Goal: Find specific page/section: Find specific page/section

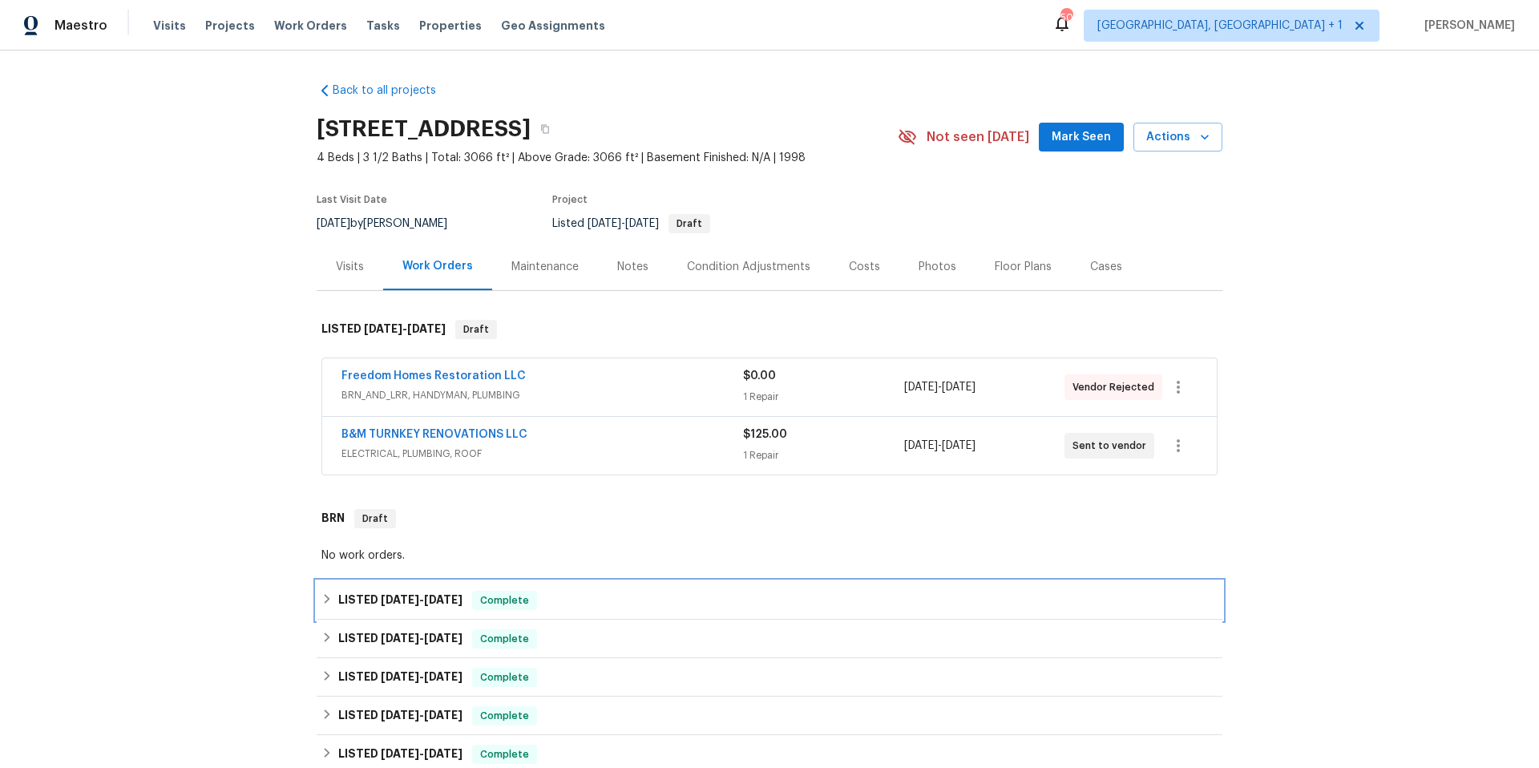
click at [600, 599] on div "LISTED [DATE] - [DATE] Complete" at bounding box center [769, 600] width 896 height 19
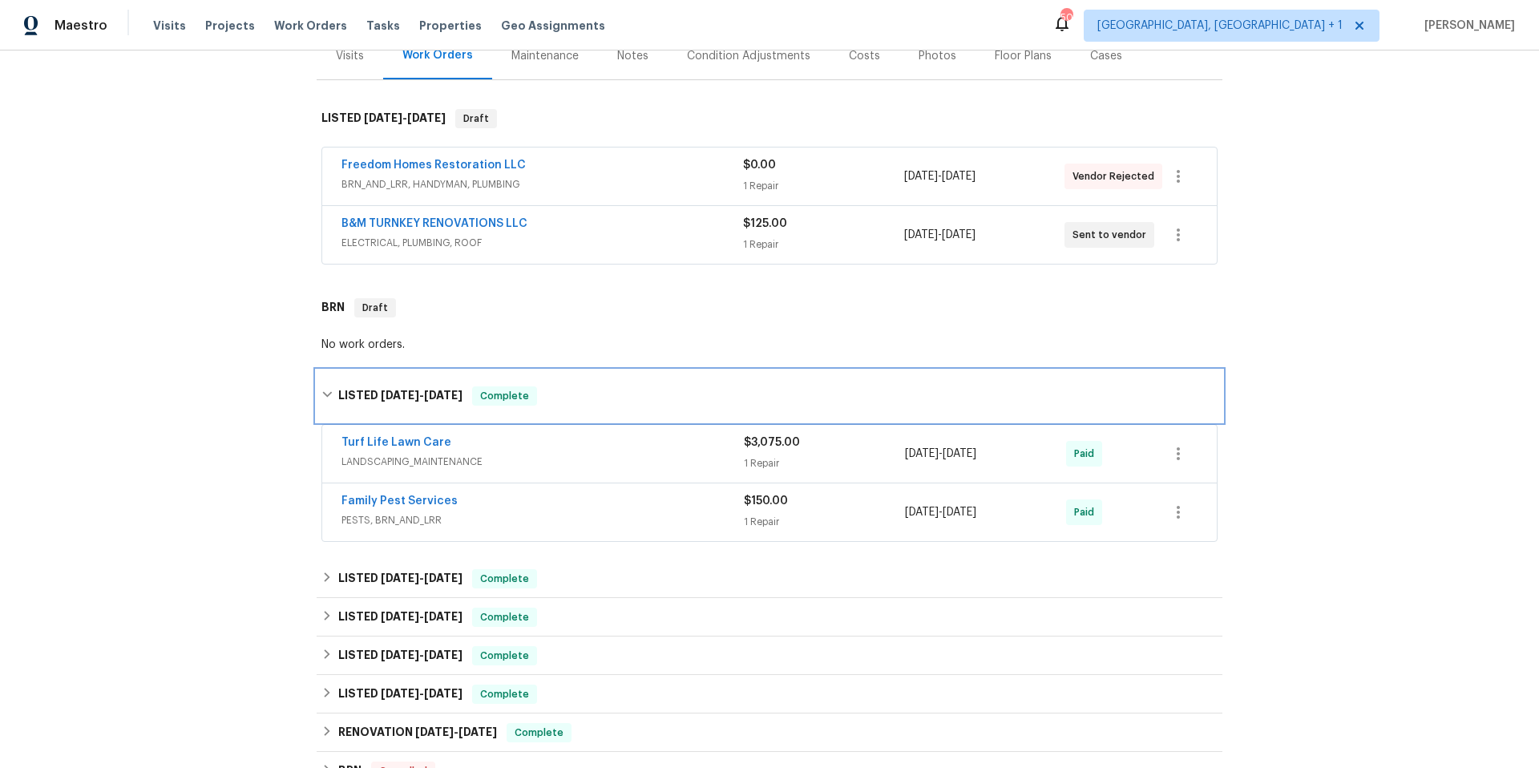
scroll to position [412, 0]
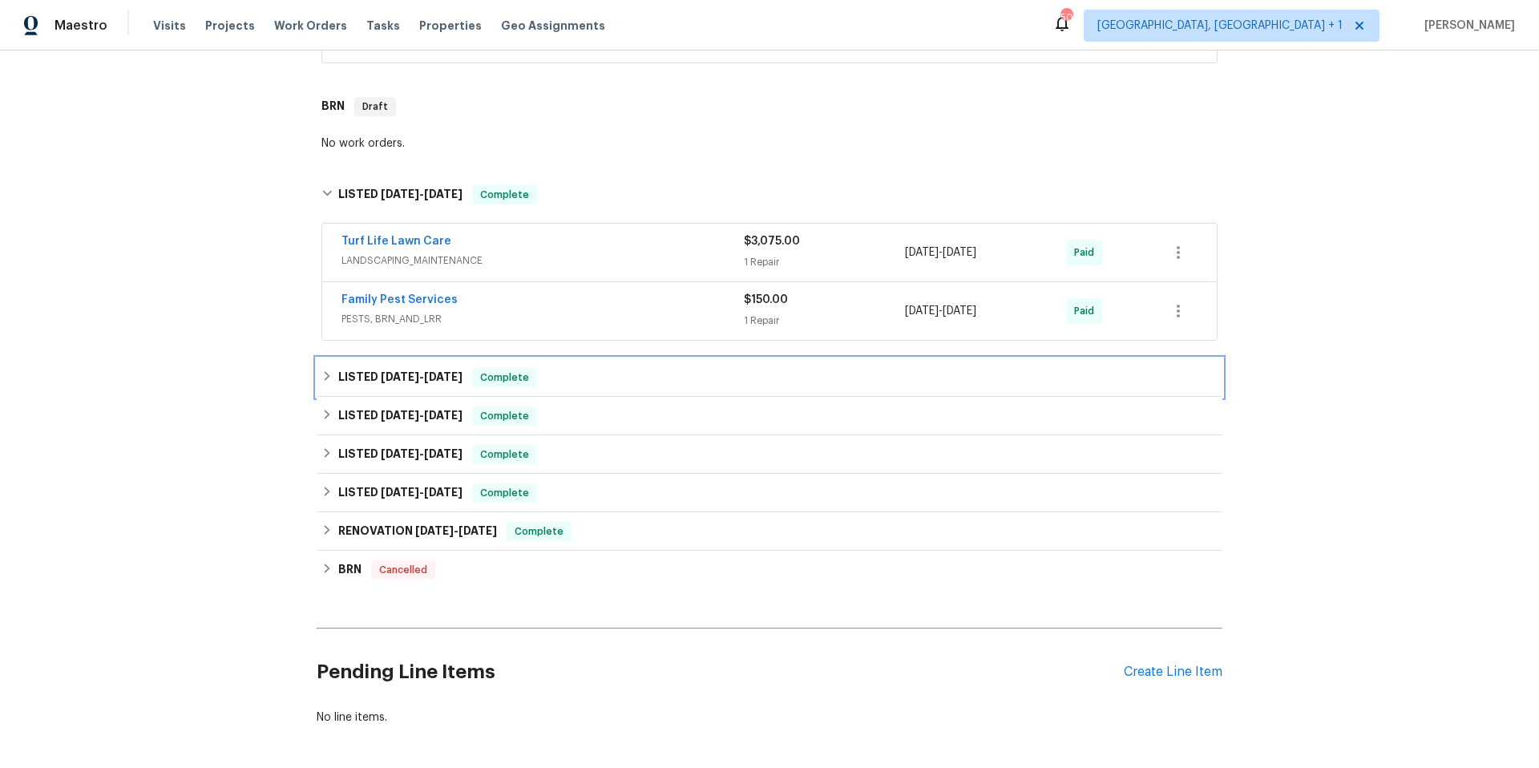
click at [629, 376] on div "LISTED [DATE] - [DATE] Complete" at bounding box center [769, 377] width 896 height 19
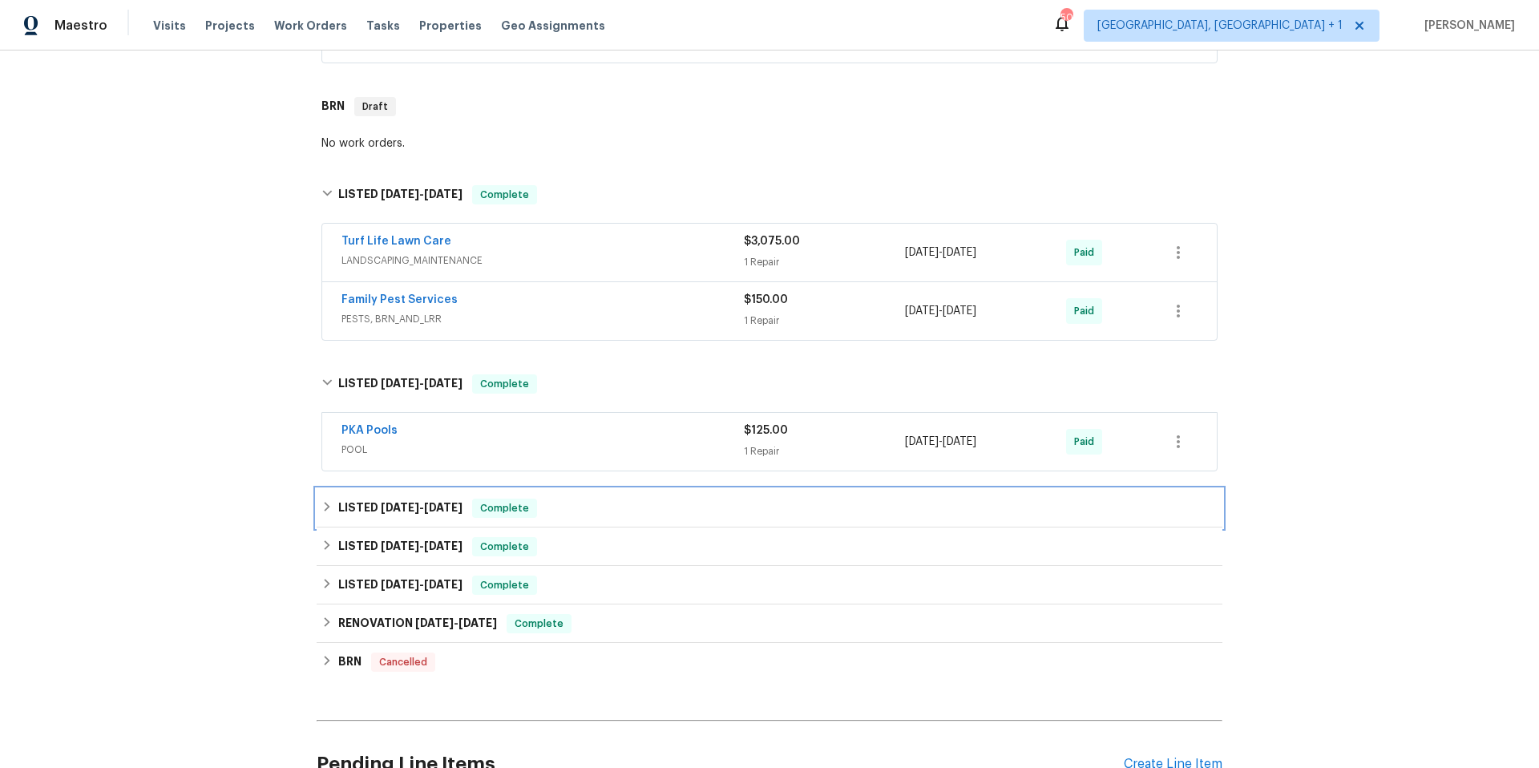
click at [621, 511] on div "LISTED [DATE] - [DATE] Complete" at bounding box center [769, 508] width 896 height 19
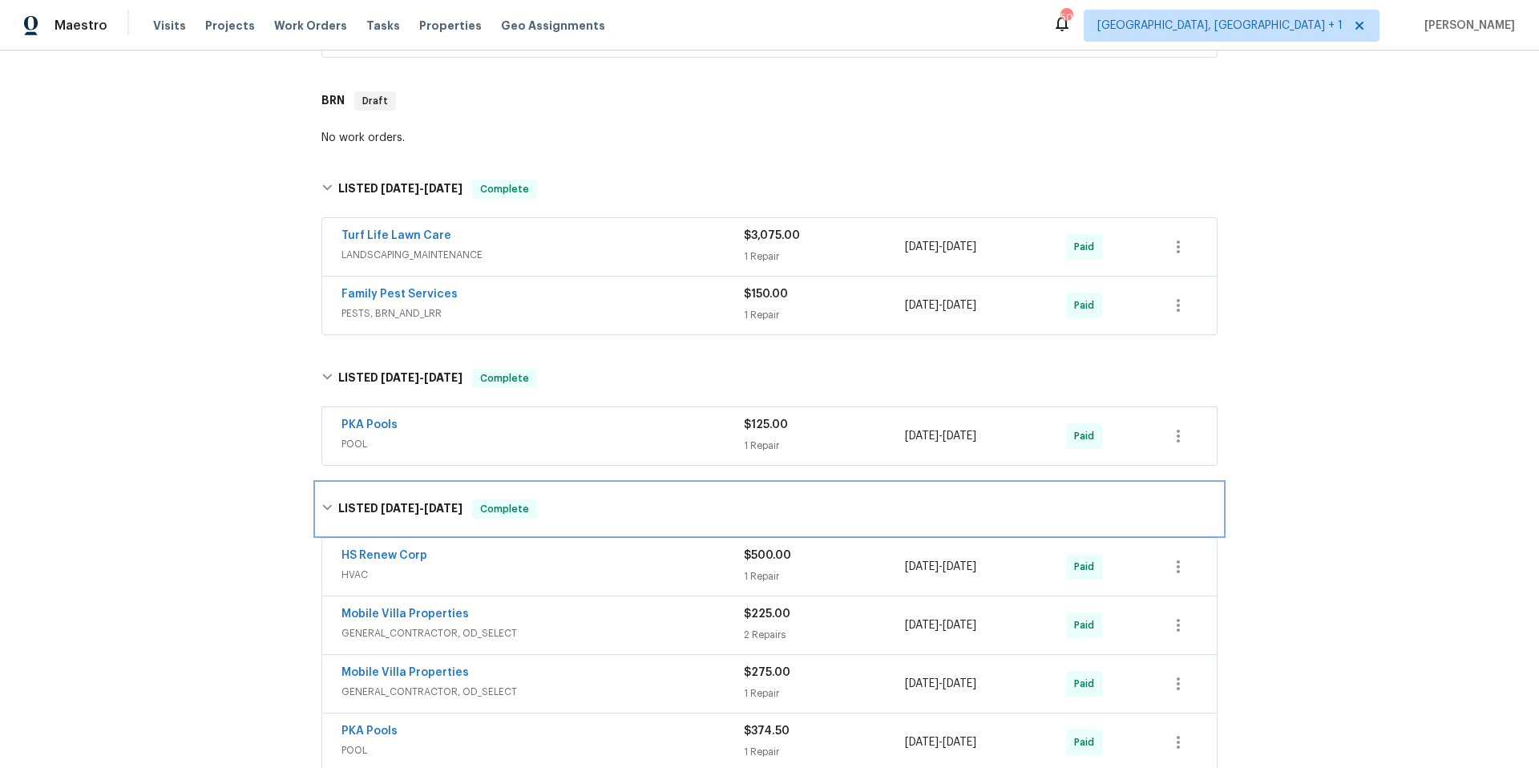
scroll to position [527, 0]
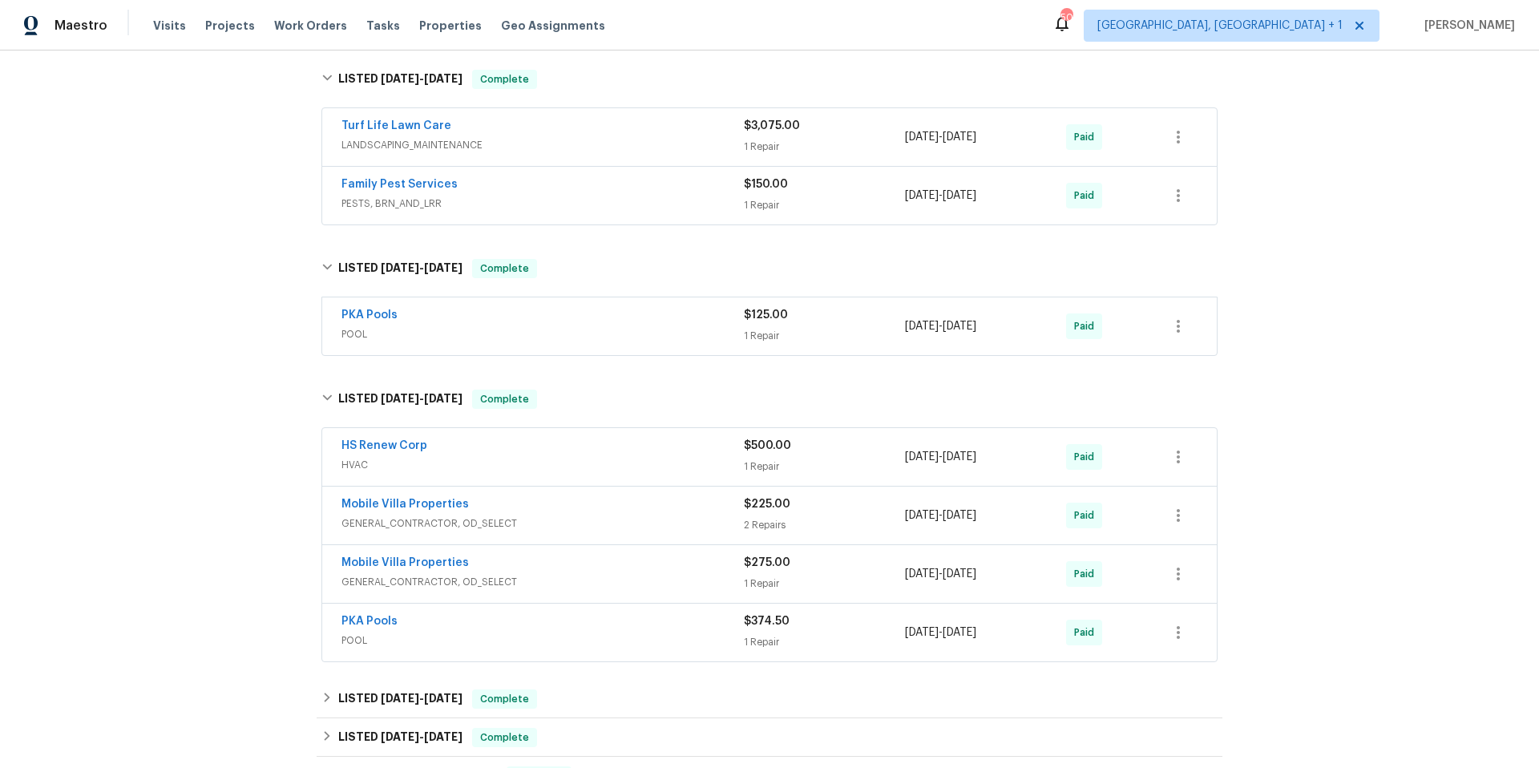
click at [534, 454] on div "HS Renew Corp" at bounding box center [542, 447] width 402 height 19
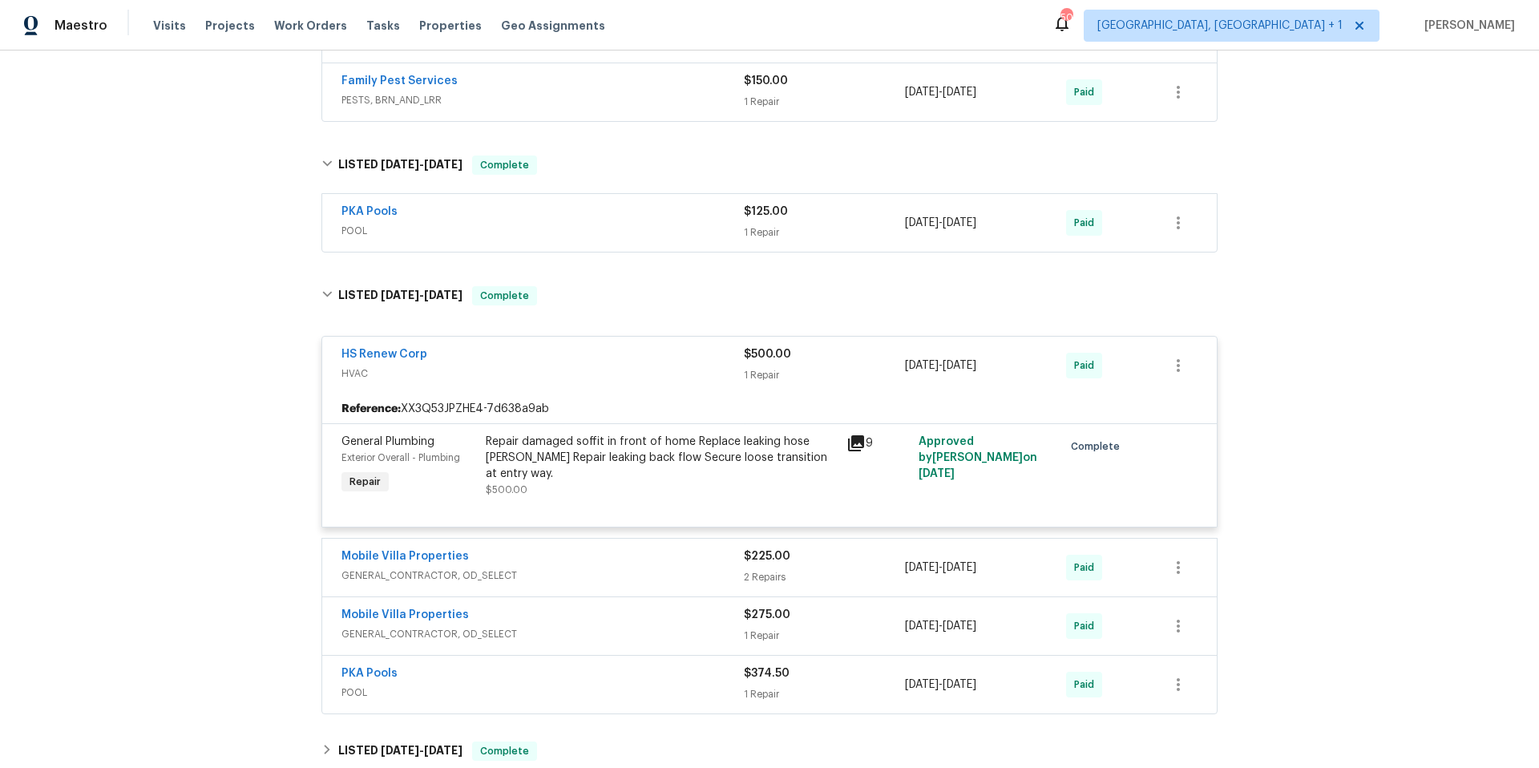
scroll to position [641, 0]
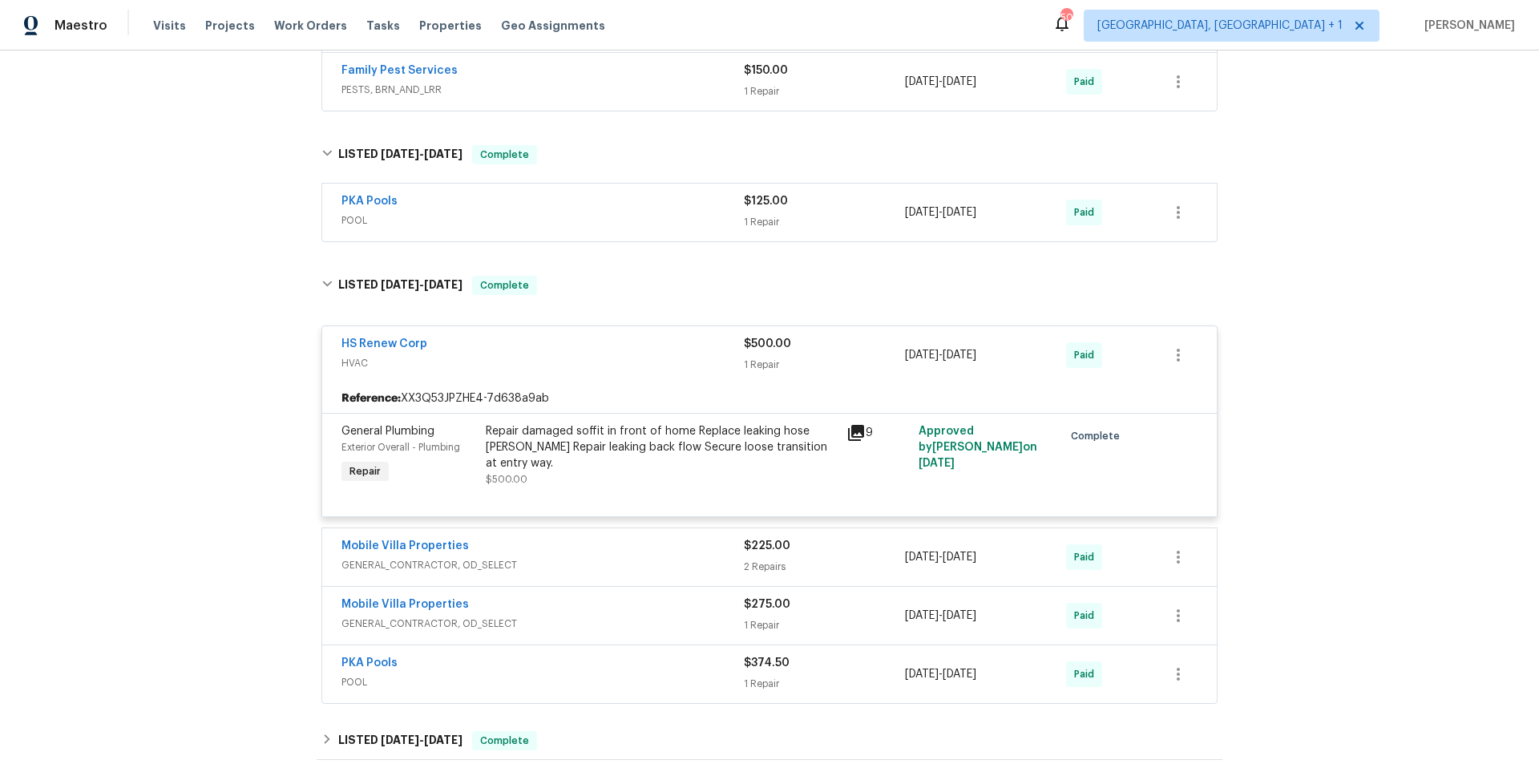
click at [545, 581] on div "Mobile Villa Properties GENERAL_CONTRACTOR, OD_SELECT $225.00 2 Repairs [DATE] …" at bounding box center [769, 557] width 894 height 58
click at [563, 555] on div "Mobile Villa Properties" at bounding box center [542, 547] width 402 height 19
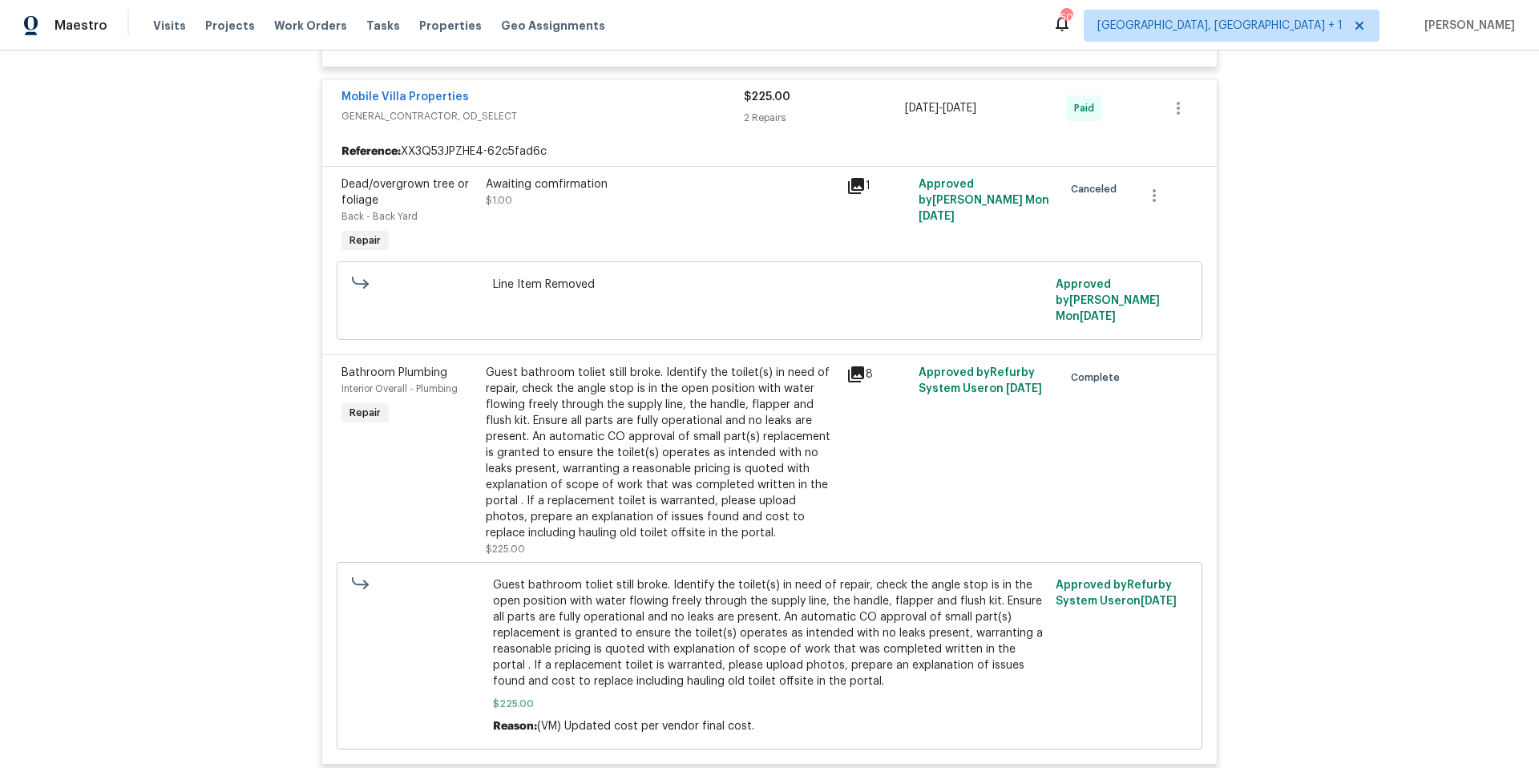
scroll to position [1484, 0]
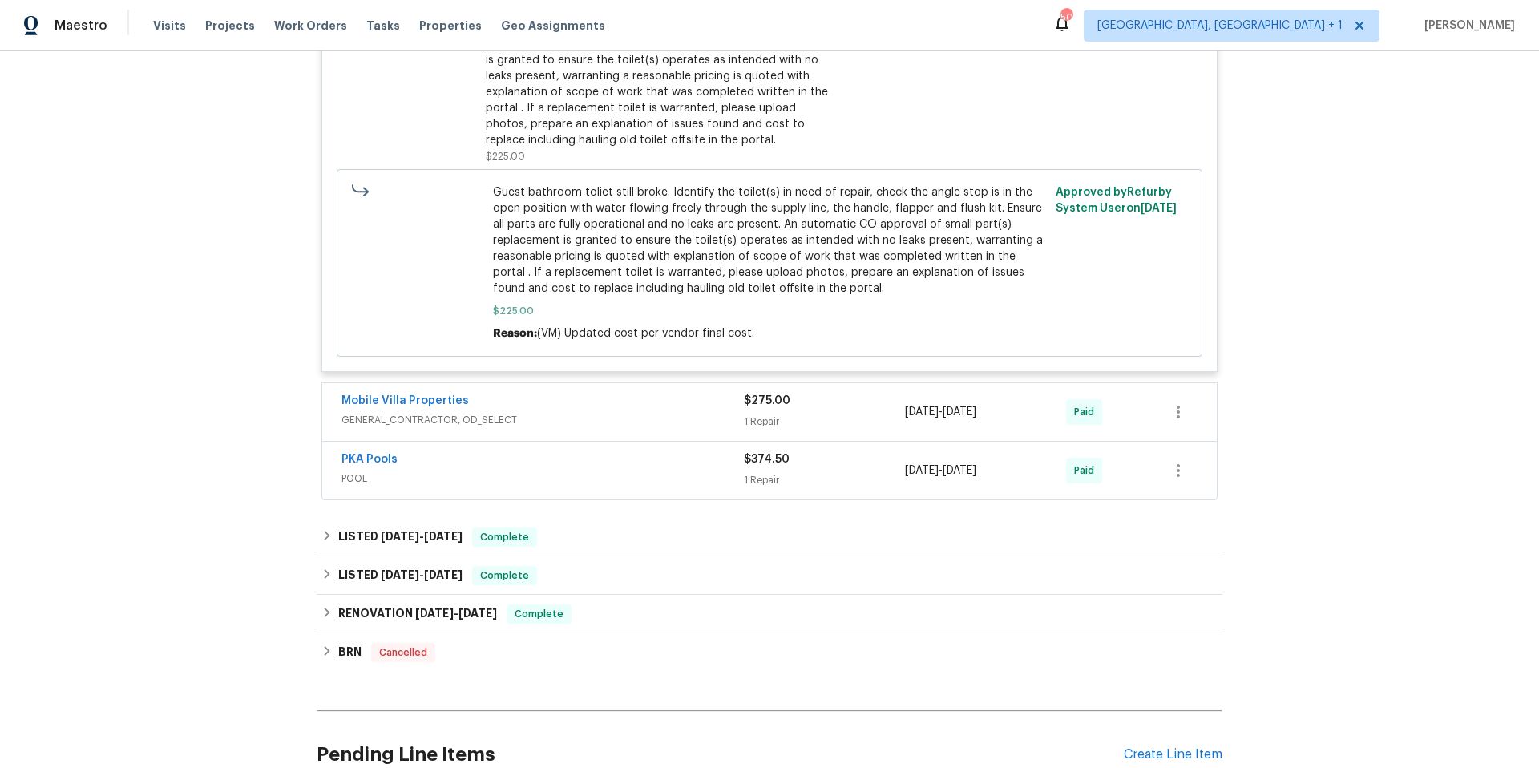
click at [601, 412] on span "GENERAL_CONTRACTOR, OD_SELECT" at bounding box center [542, 420] width 402 height 16
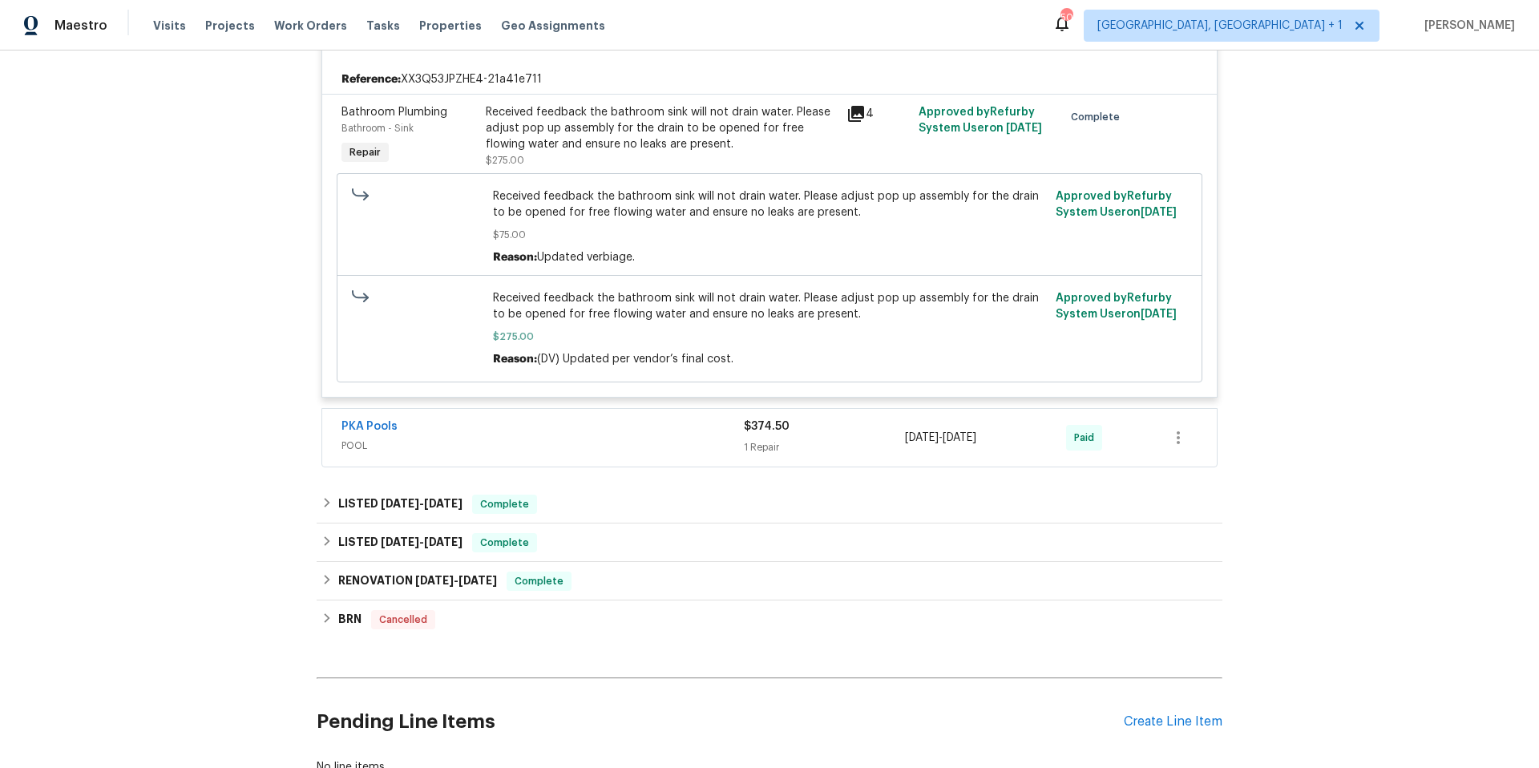
scroll to position [1861, 0]
click at [584, 494] on div "LISTED [DATE] - [DATE] Complete" at bounding box center [769, 503] width 896 height 19
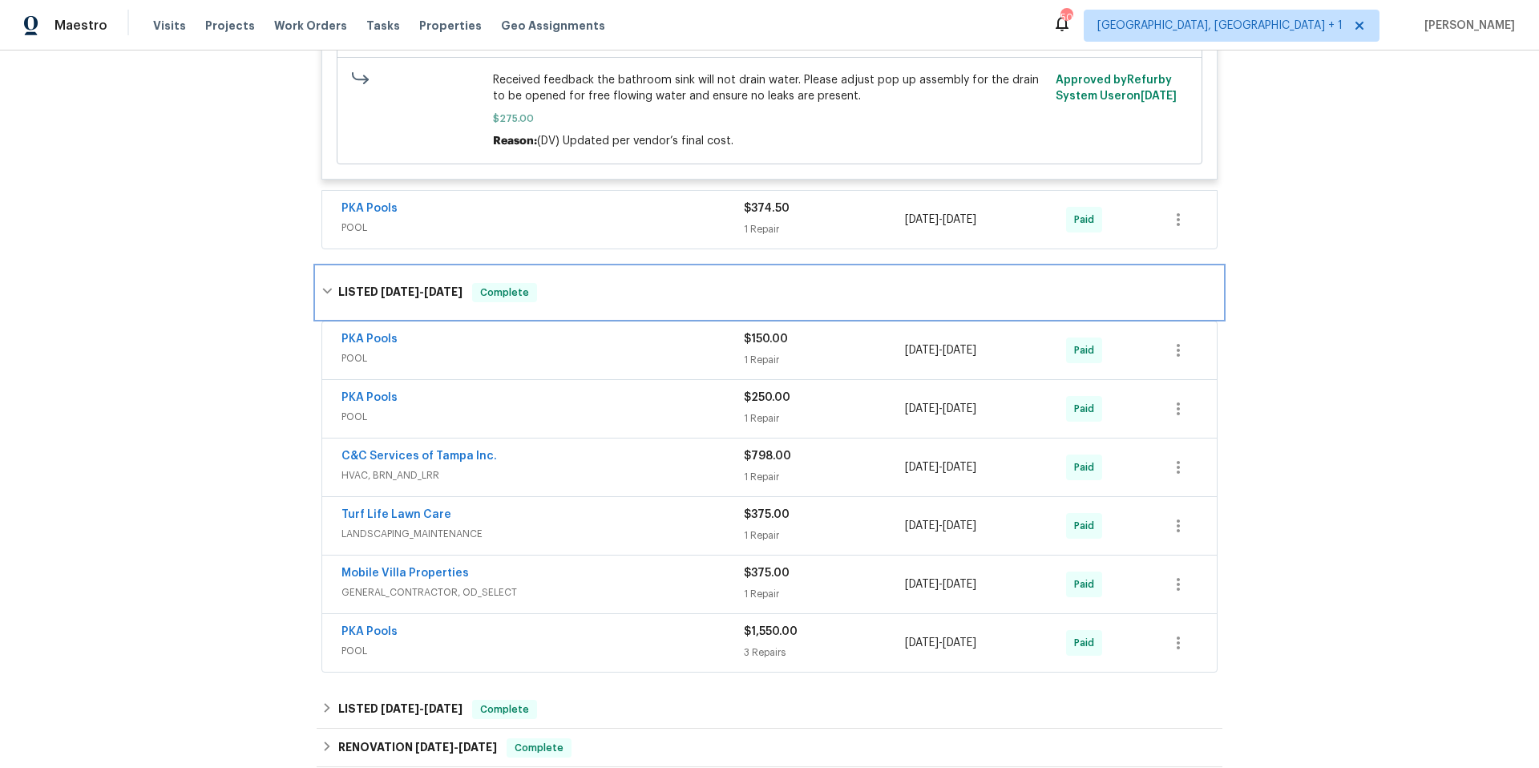
scroll to position [2100, 0]
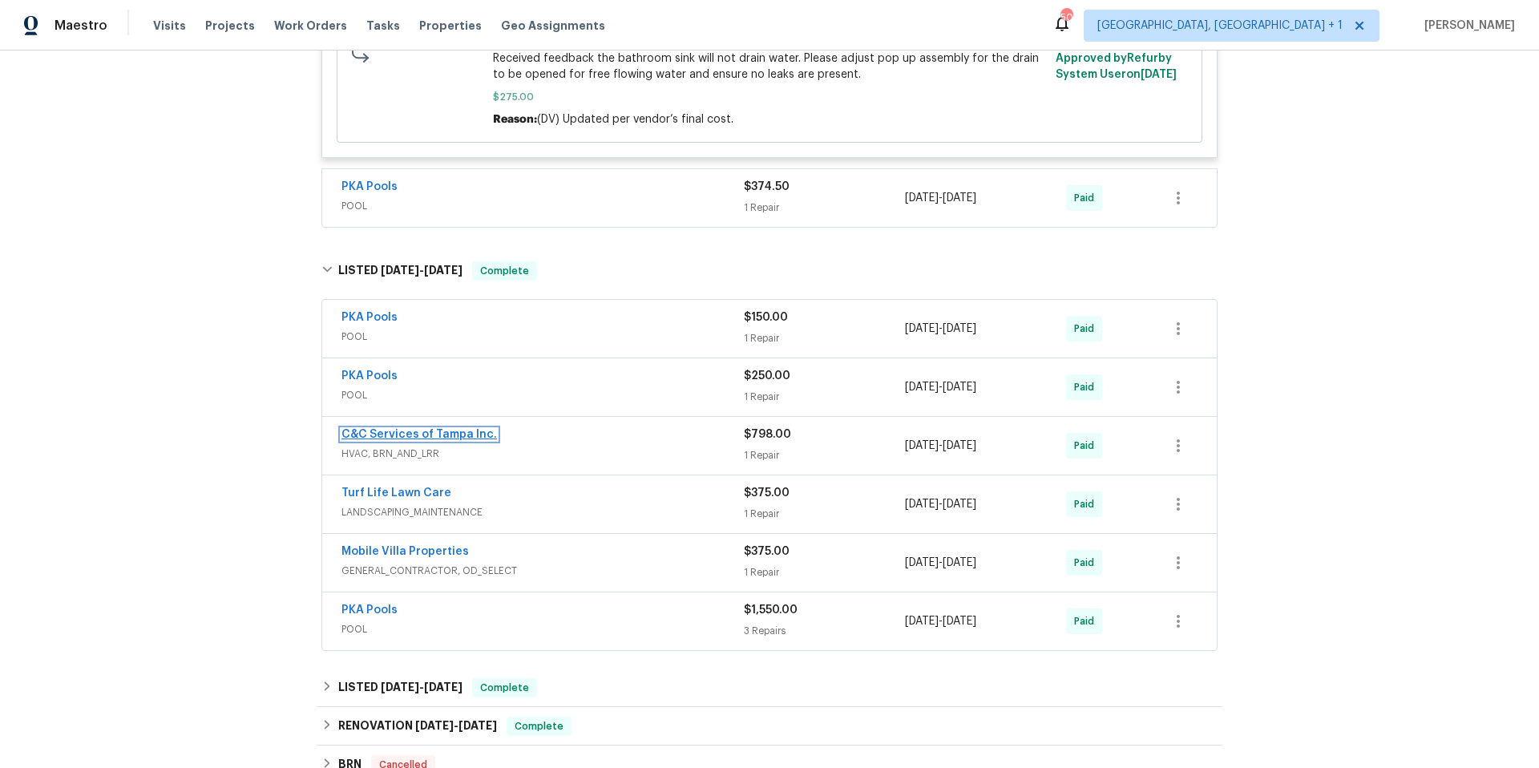
click at [470, 429] on link "C&C Services of Tampa Inc." at bounding box center [418, 434] width 155 height 11
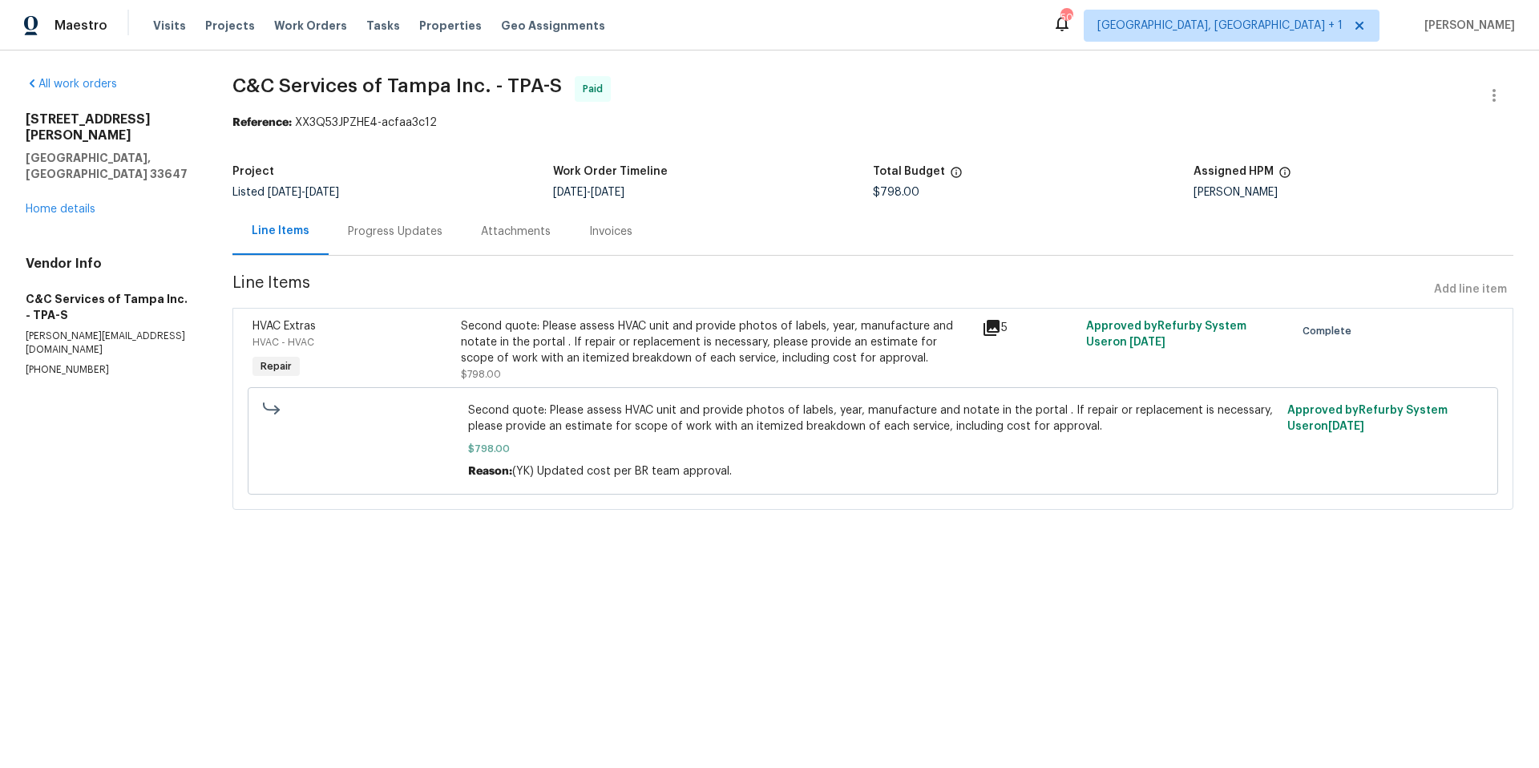
click at [384, 236] on div "Progress Updates" at bounding box center [395, 232] width 95 height 16
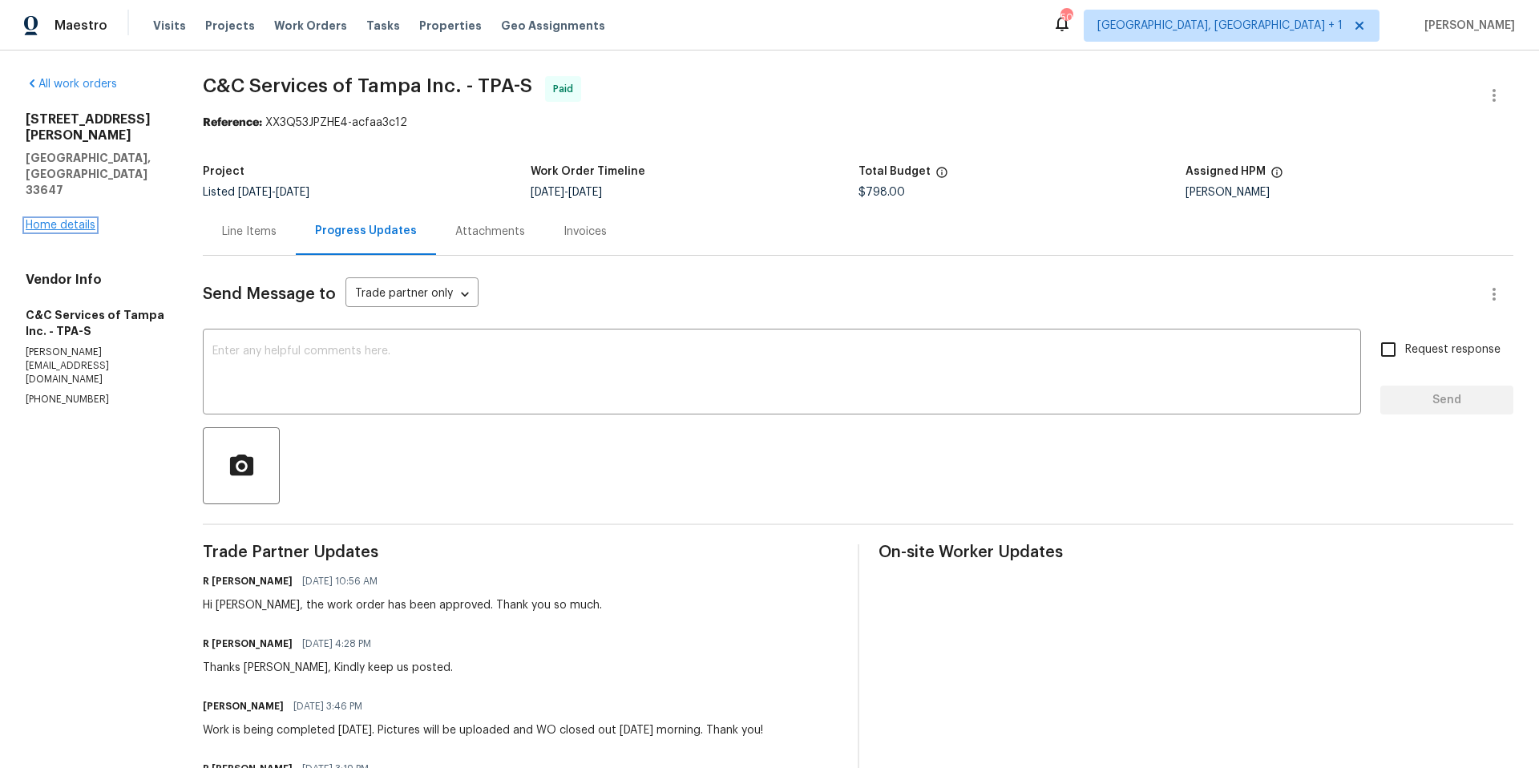
click at [71, 220] on link "Home details" at bounding box center [61, 225] width 70 height 11
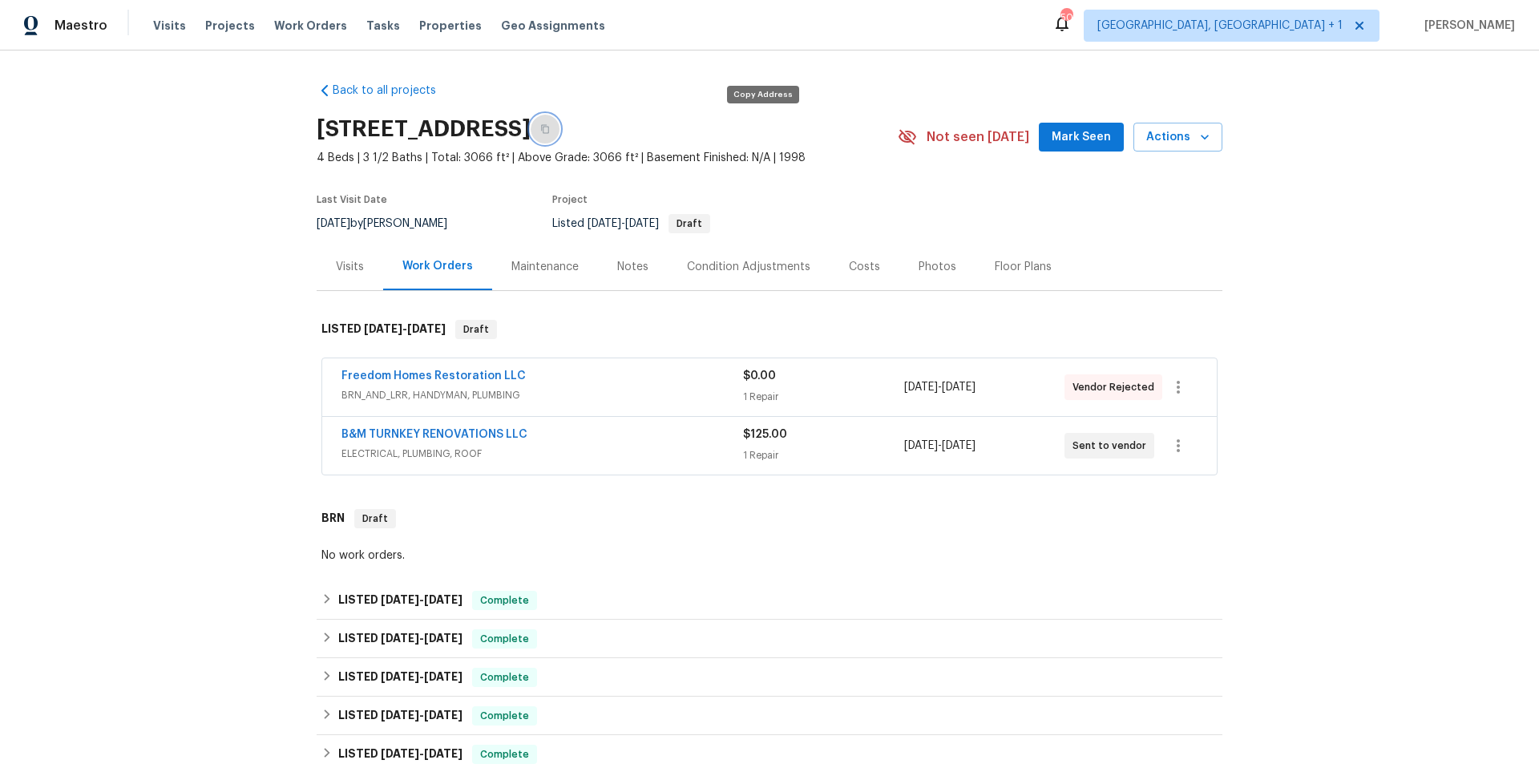
click at [549, 130] on icon "button" at bounding box center [545, 129] width 8 height 9
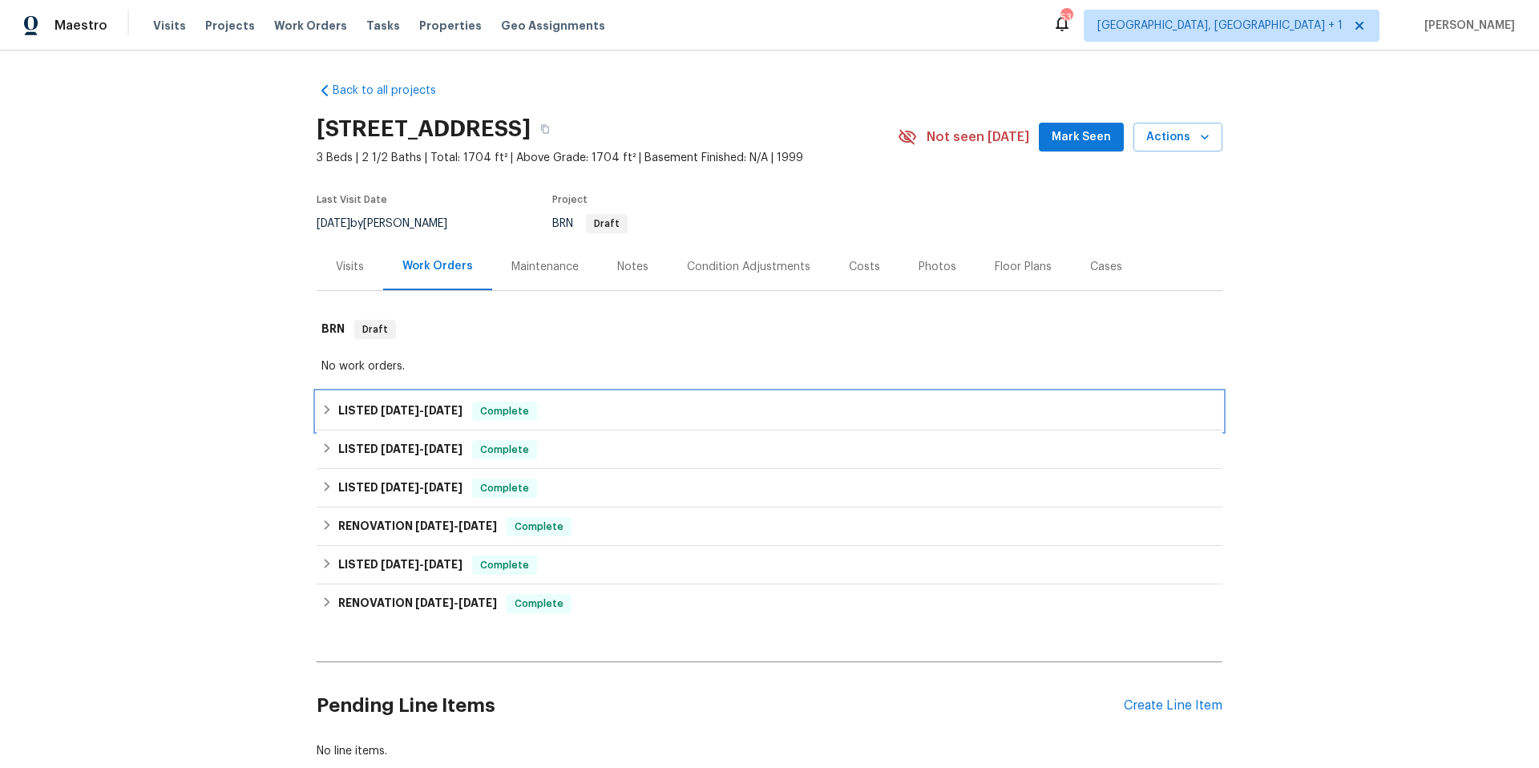
click at [574, 419] on div "LISTED 8/22/25 - 8/25/25 Complete" at bounding box center [769, 411] width 896 height 19
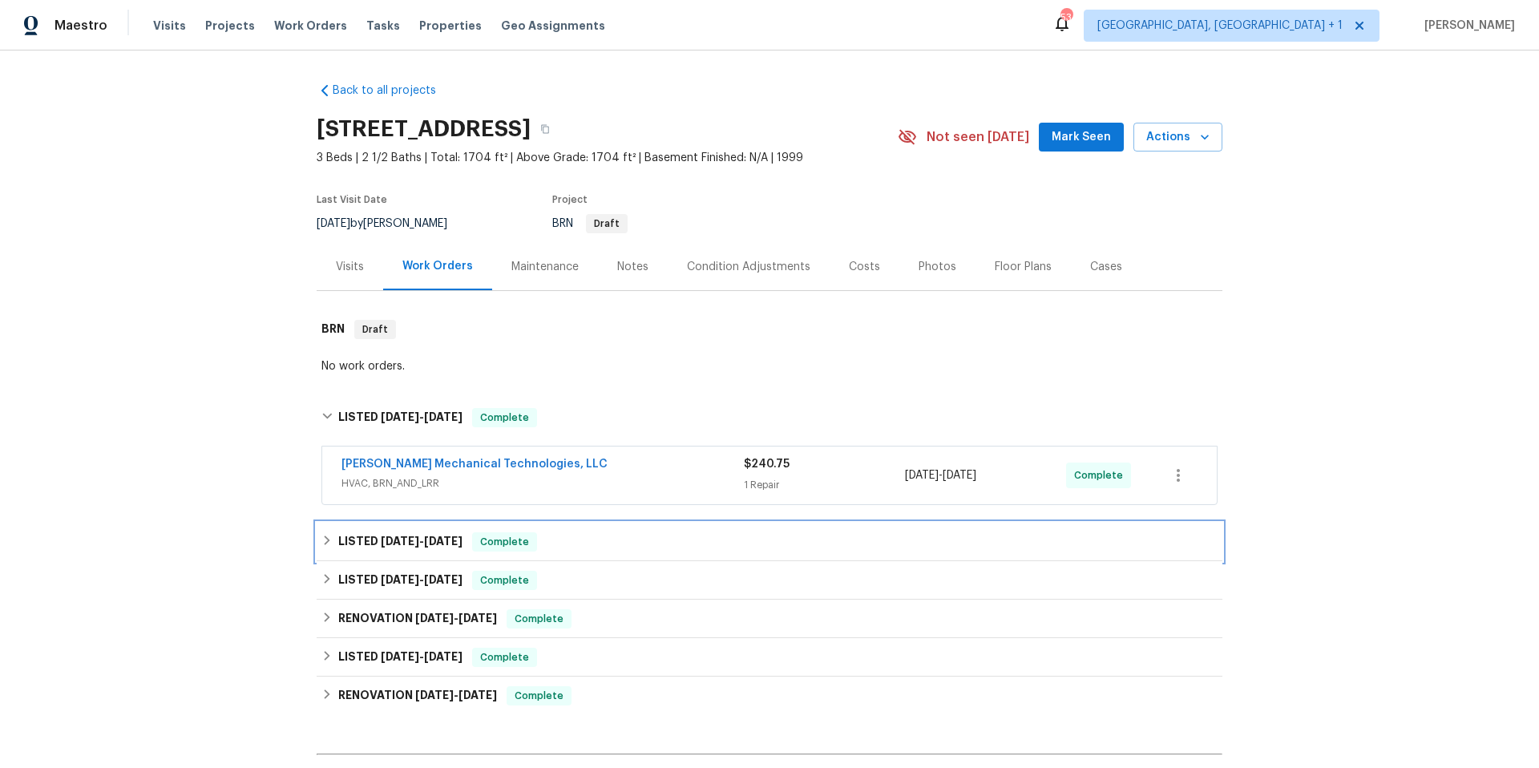
click at [644, 546] on div "LISTED 8/8/25 - 8/11/25 Complete" at bounding box center [769, 541] width 896 height 19
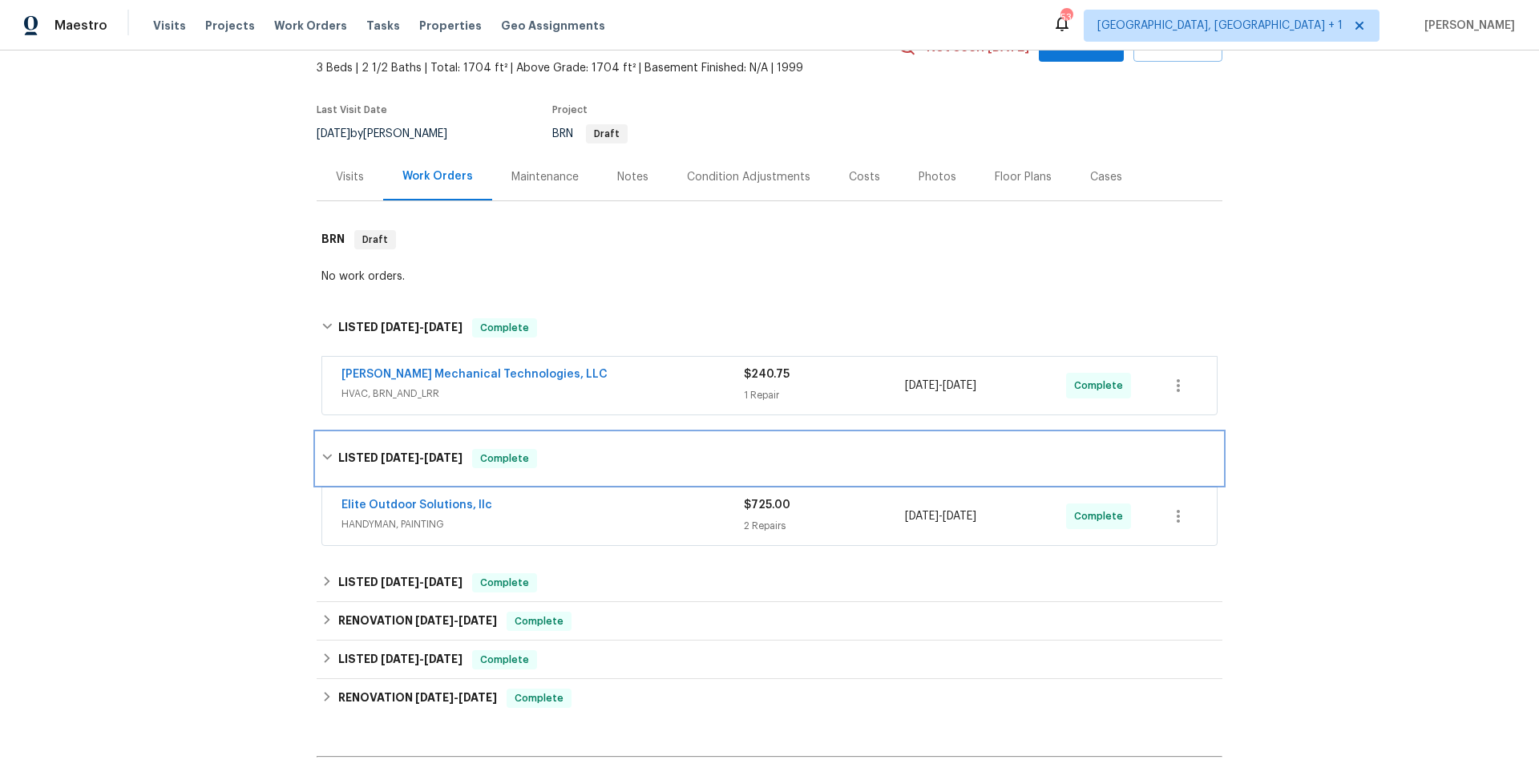
scroll to position [297, 0]
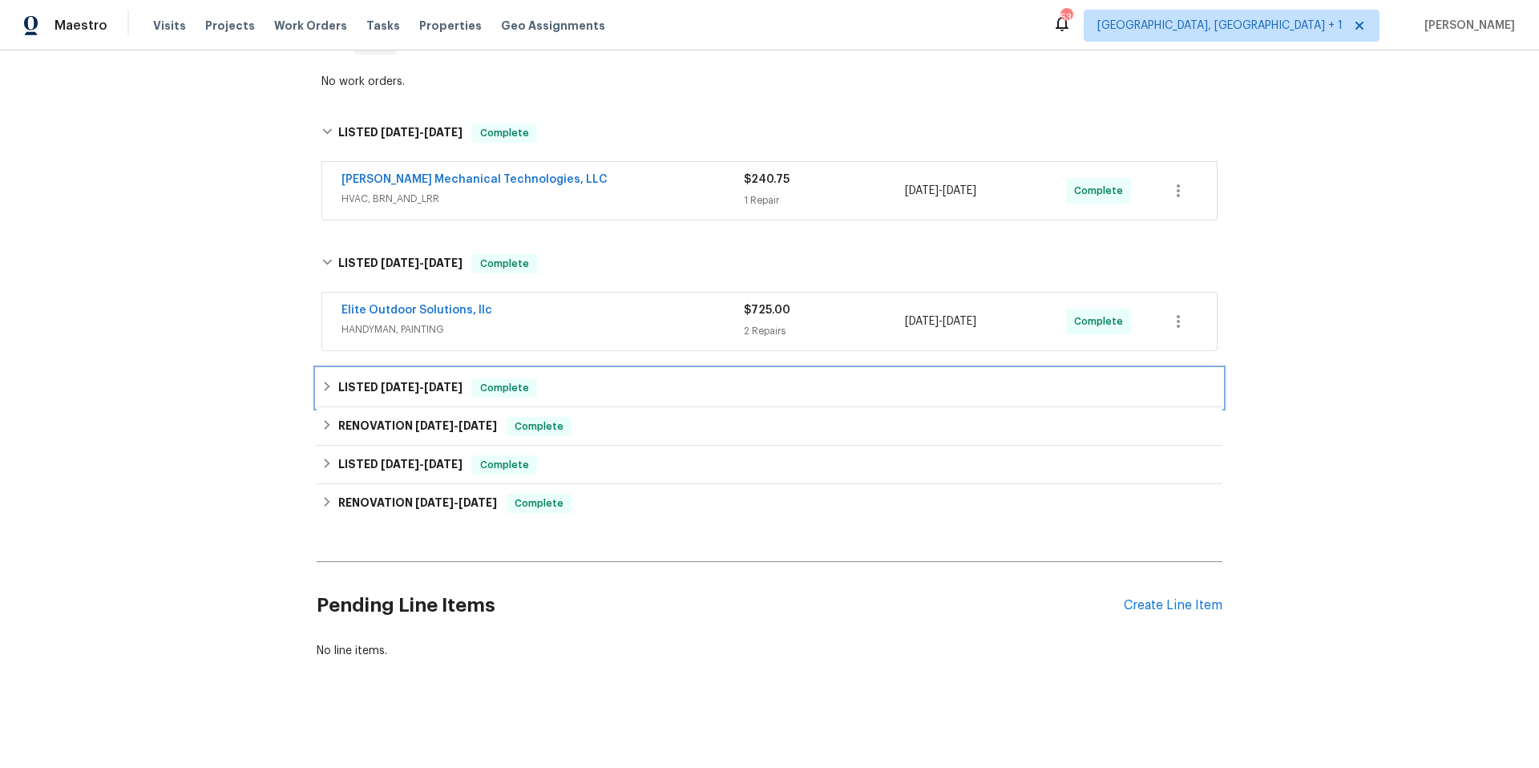
click at [644, 381] on div "LISTED 6/18/25 - 6/20/25 Complete" at bounding box center [769, 387] width 896 height 19
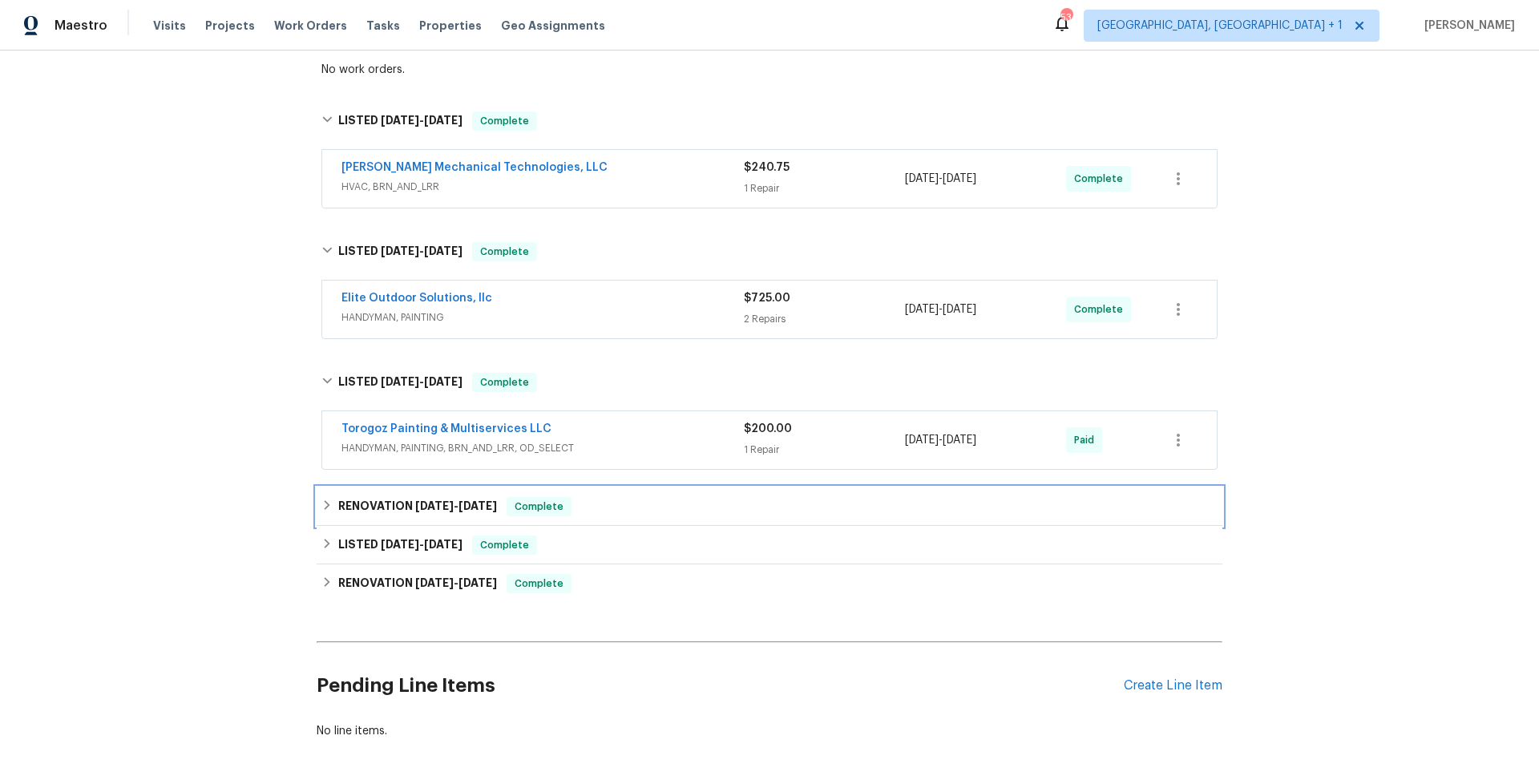
click at [663, 516] on div "RENOVATION 5/20/25 - 5/23/25 Complete" at bounding box center [770, 506] width 906 height 38
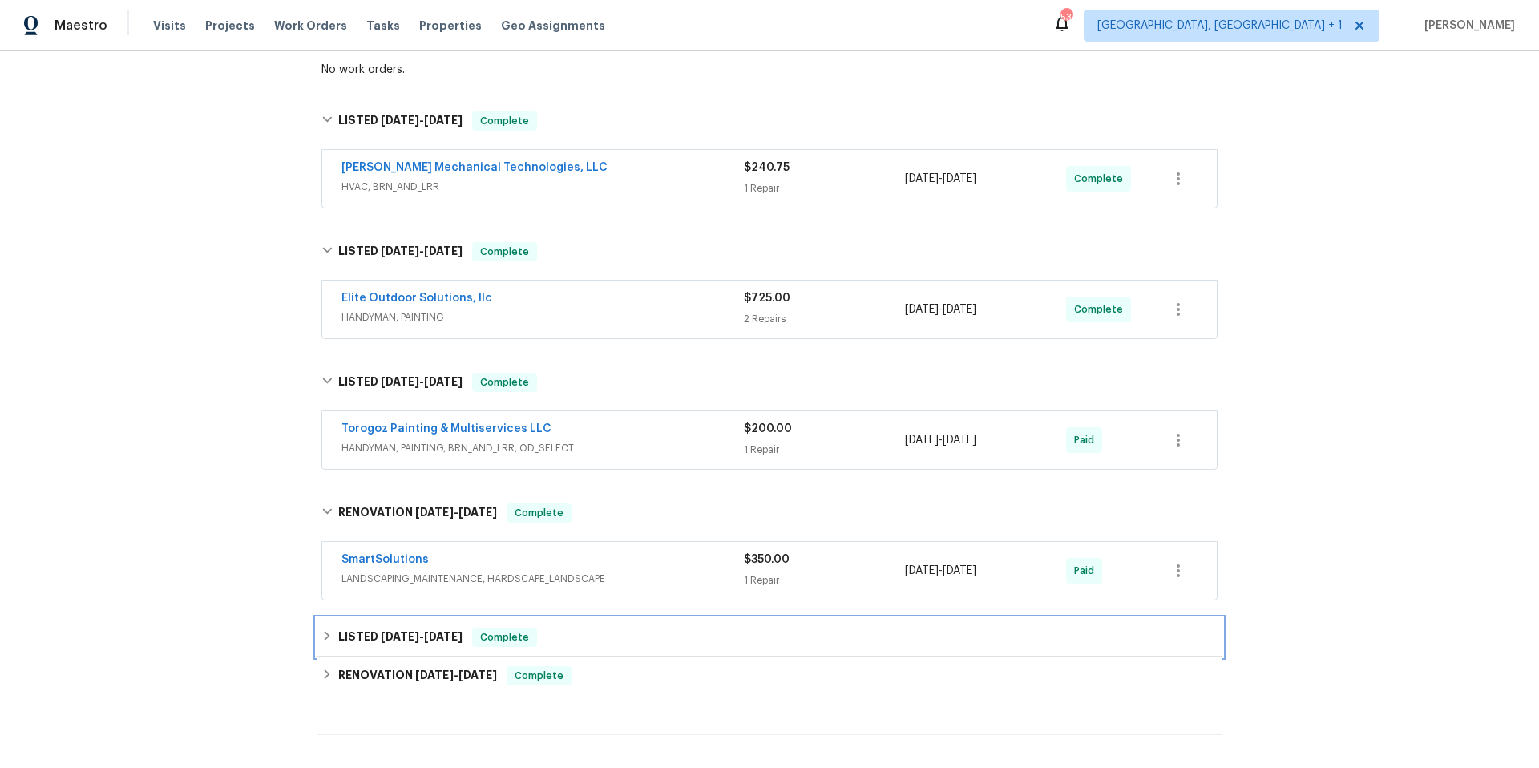
click at [660, 622] on div "LISTED 5/14/25 - 5/22/25 Complete" at bounding box center [770, 637] width 906 height 38
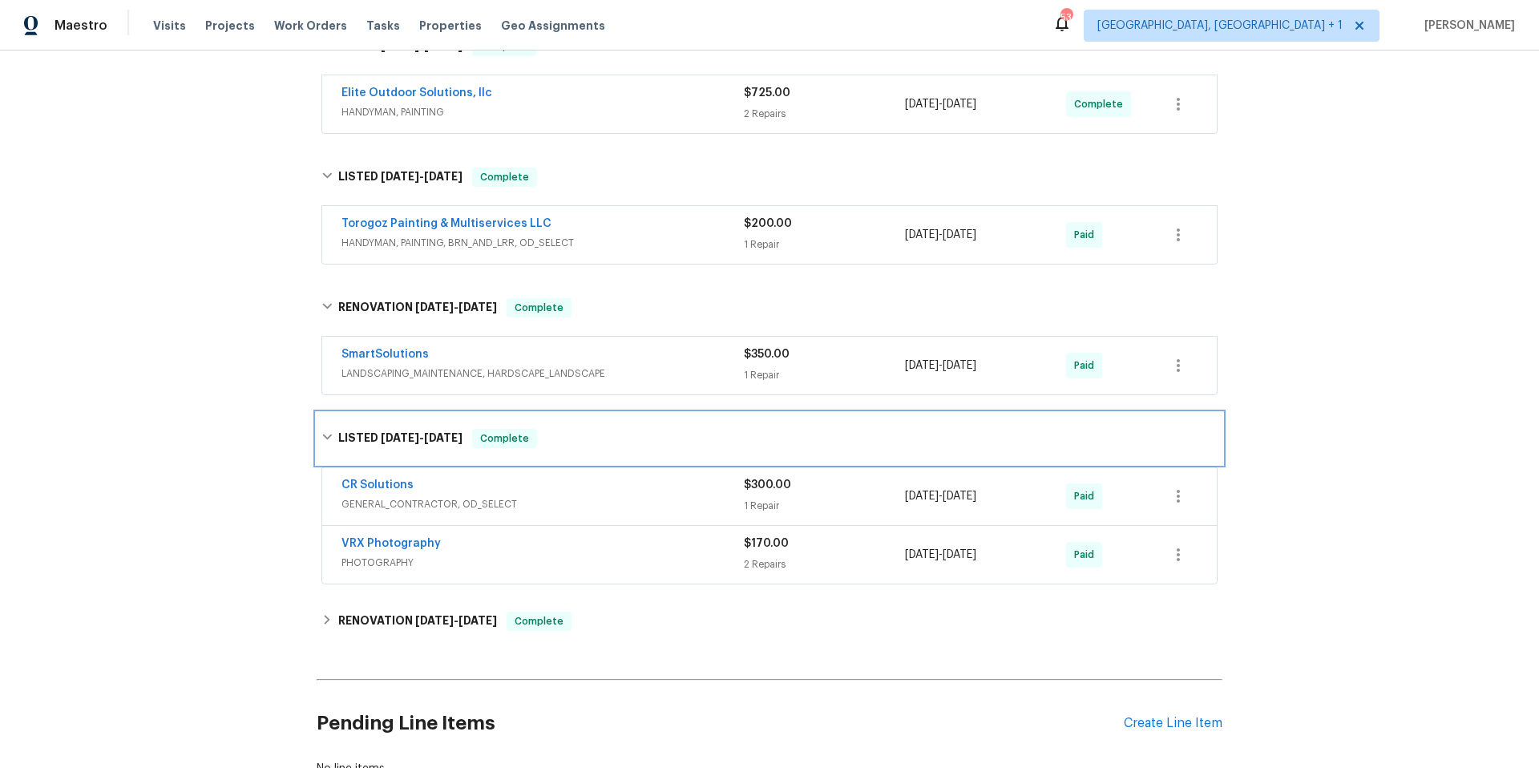
scroll to position [556, 0]
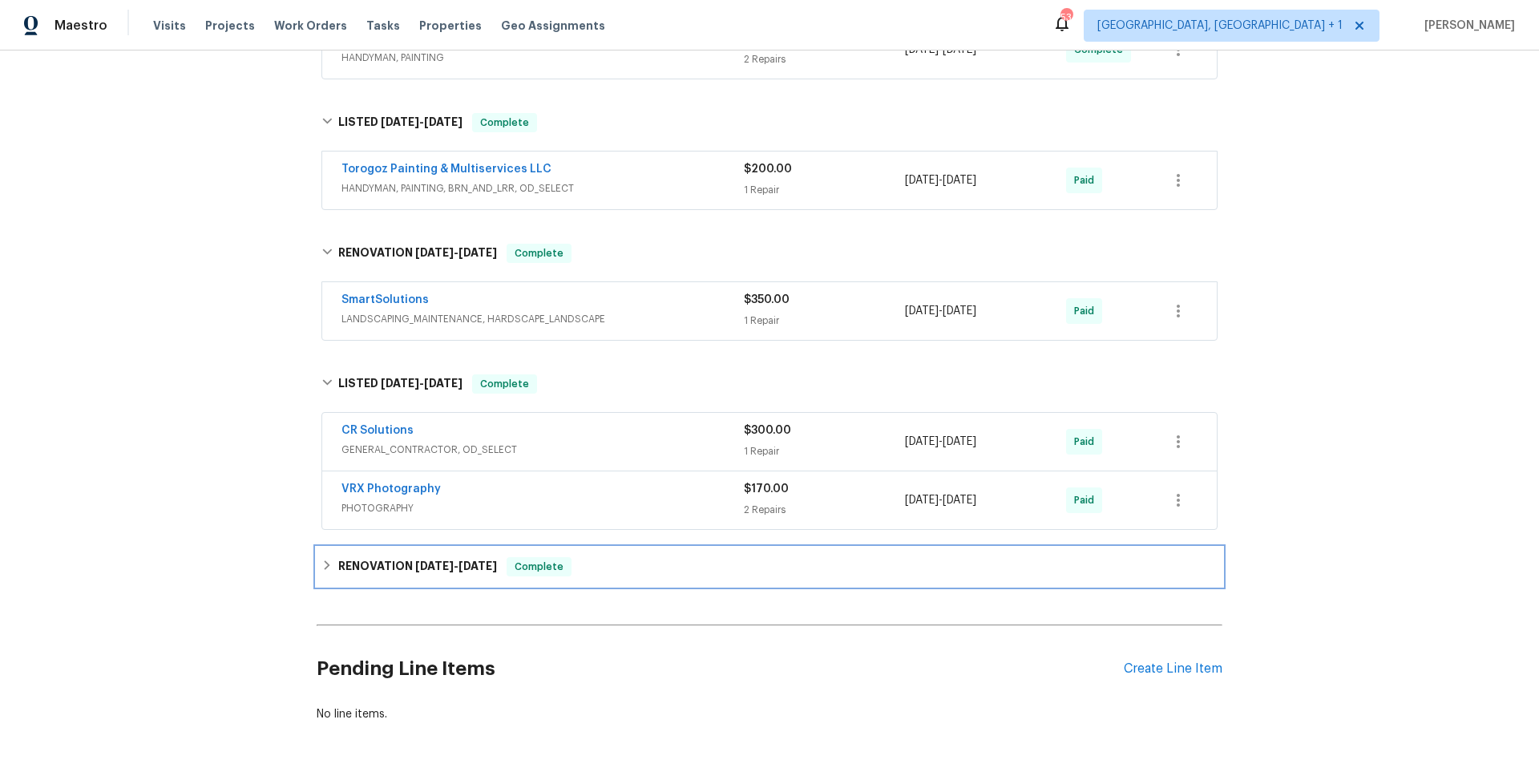
click at [664, 571] on div "RENOVATION 4/18/25 - 4/28/25 Complete" at bounding box center [769, 566] width 896 height 19
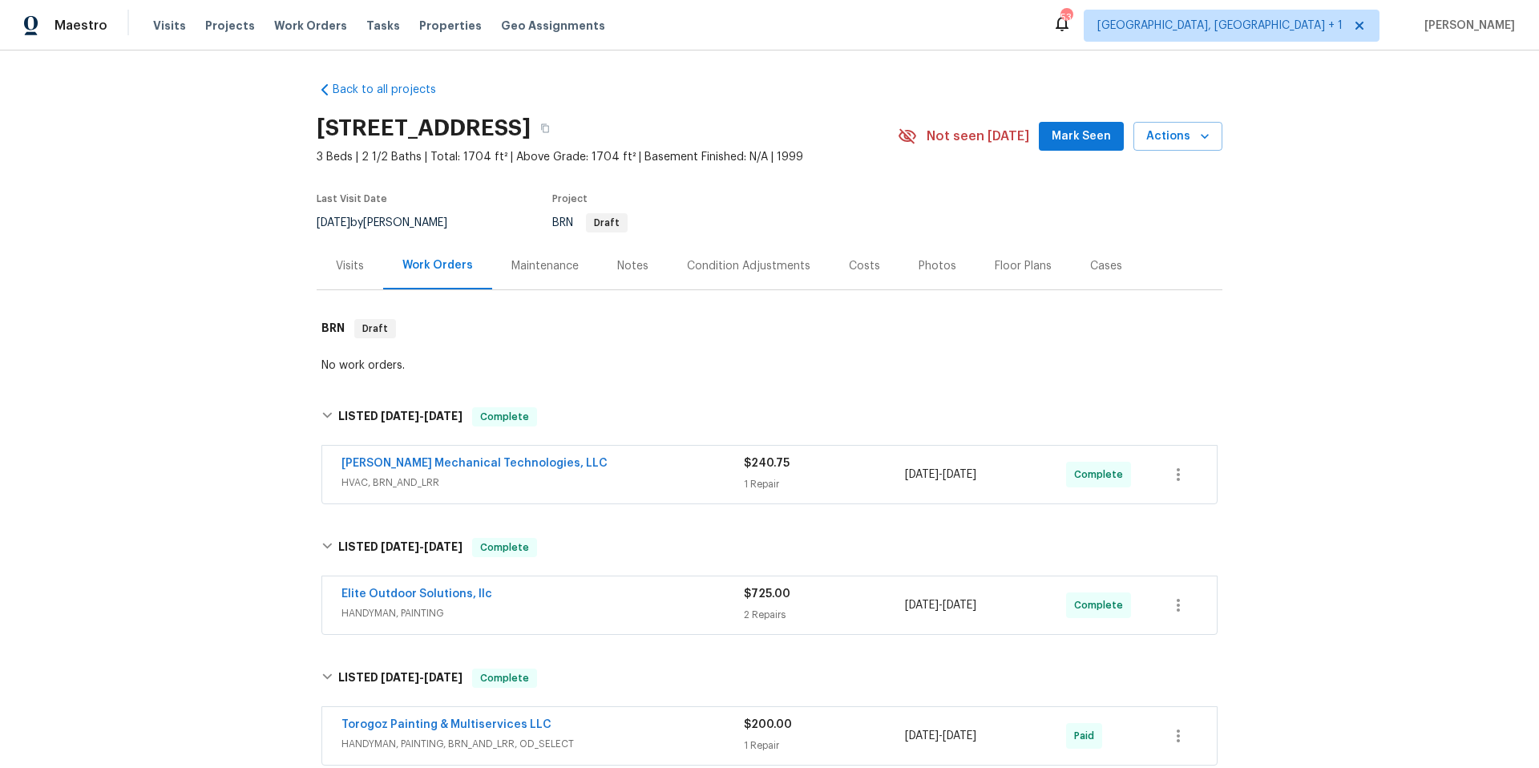
scroll to position [0, 0]
click at [757, 266] on div "Condition Adjustments" at bounding box center [748, 267] width 123 height 16
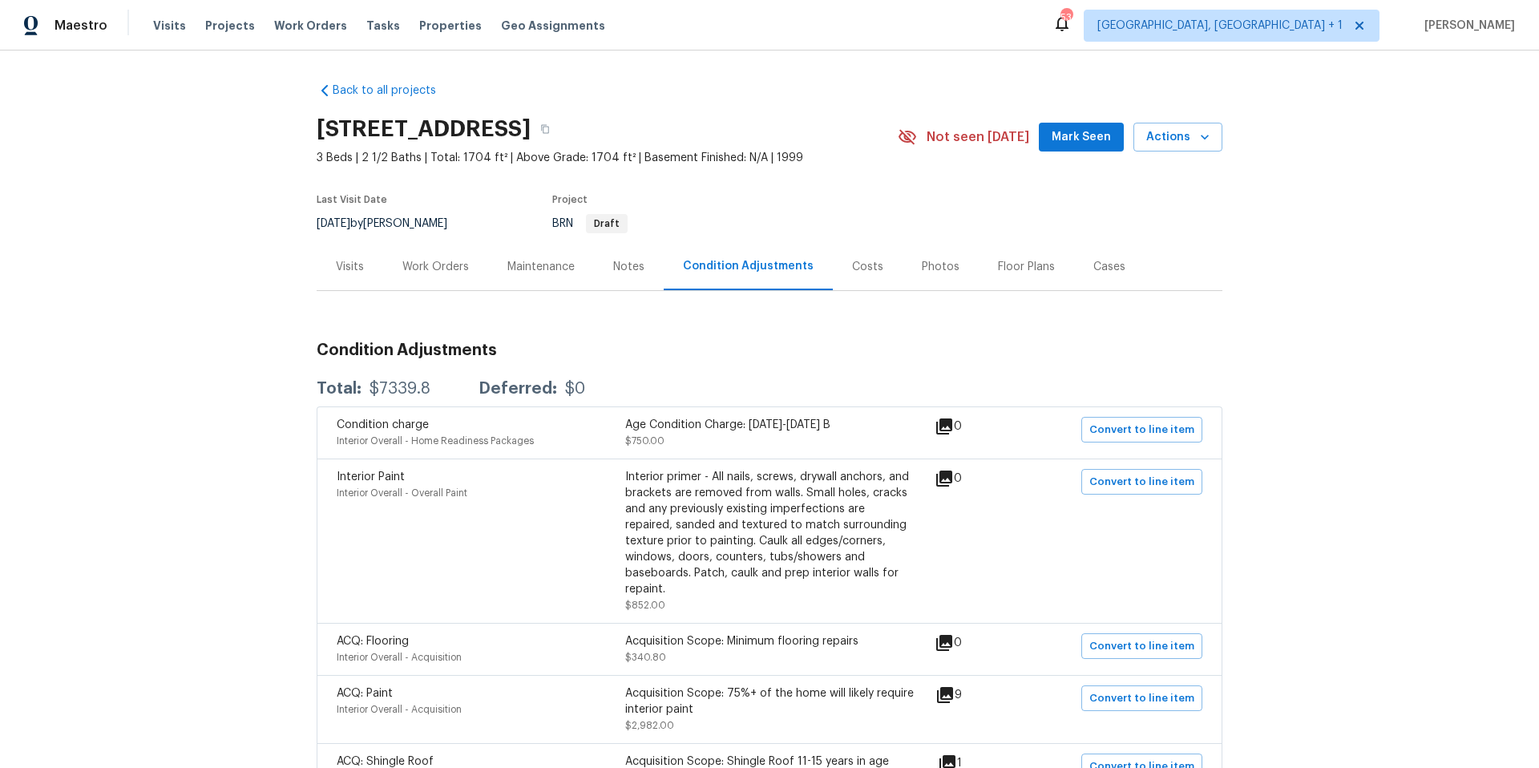
click at [1021, 266] on div "Floor Plans" at bounding box center [1026, 267] width 57 height 16
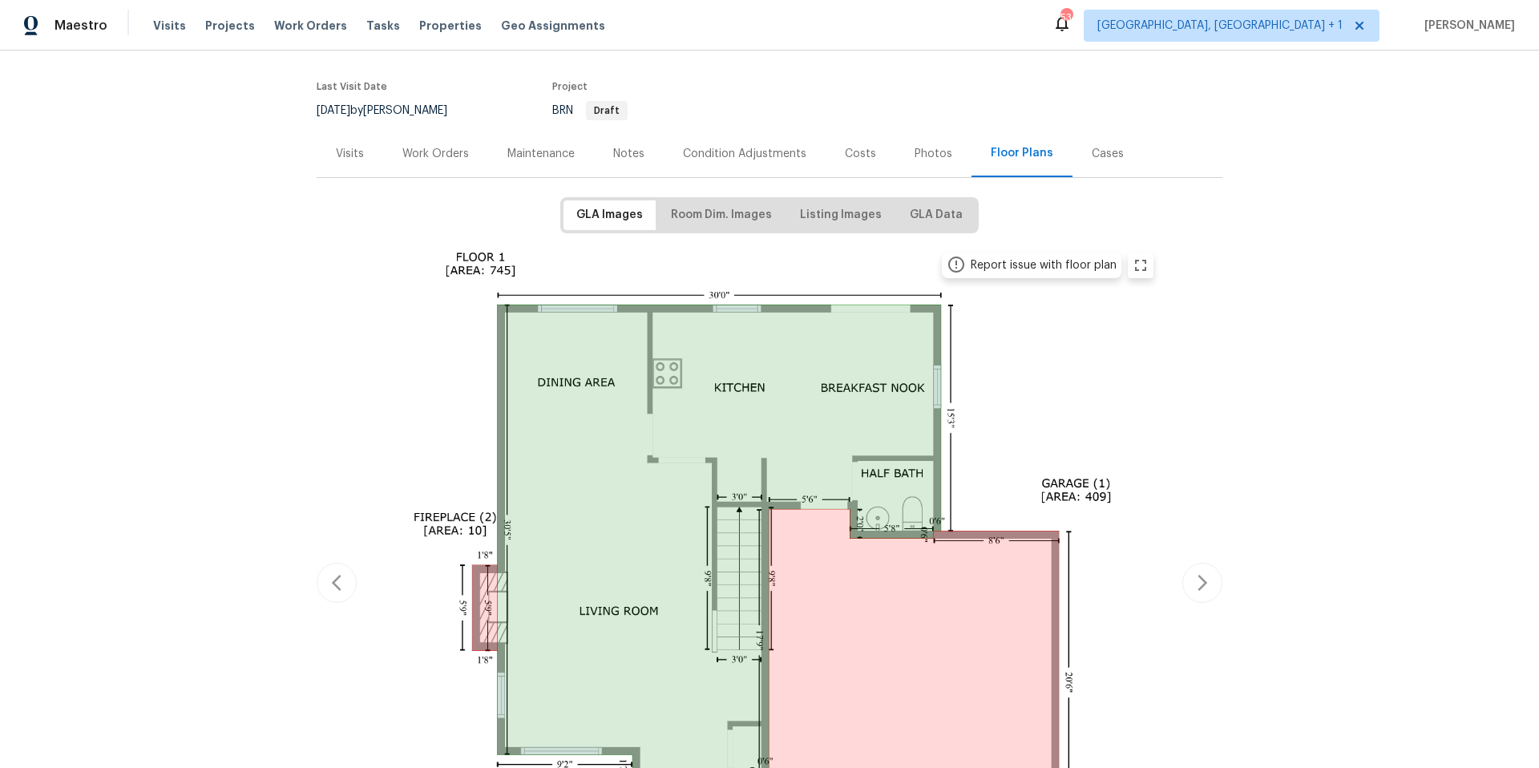
scroll to position [110, 0]
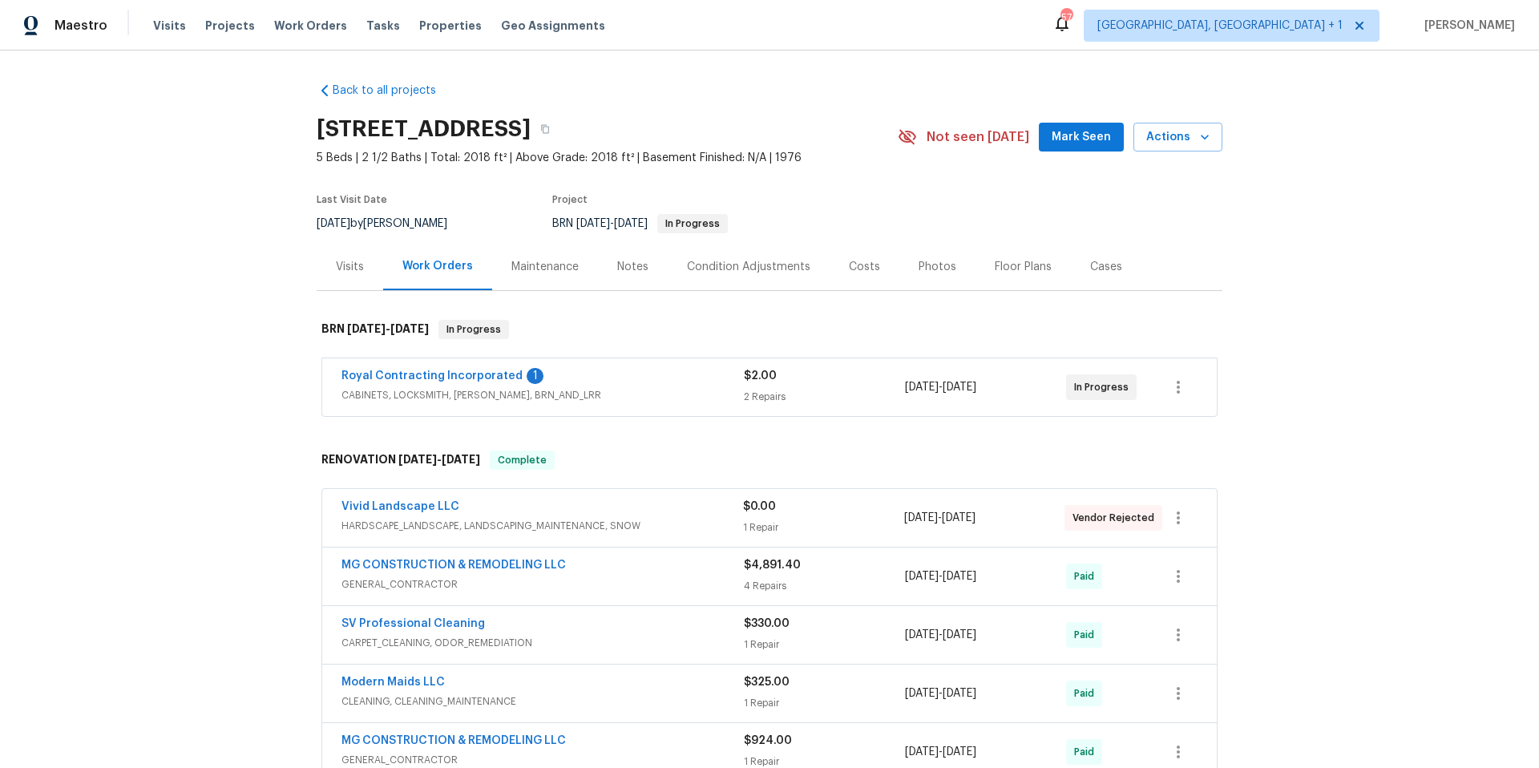
click at [349, 267] on div "Visits" at bounding box center [350, 267] width 28 height 16
